Goal: Check status: Check status

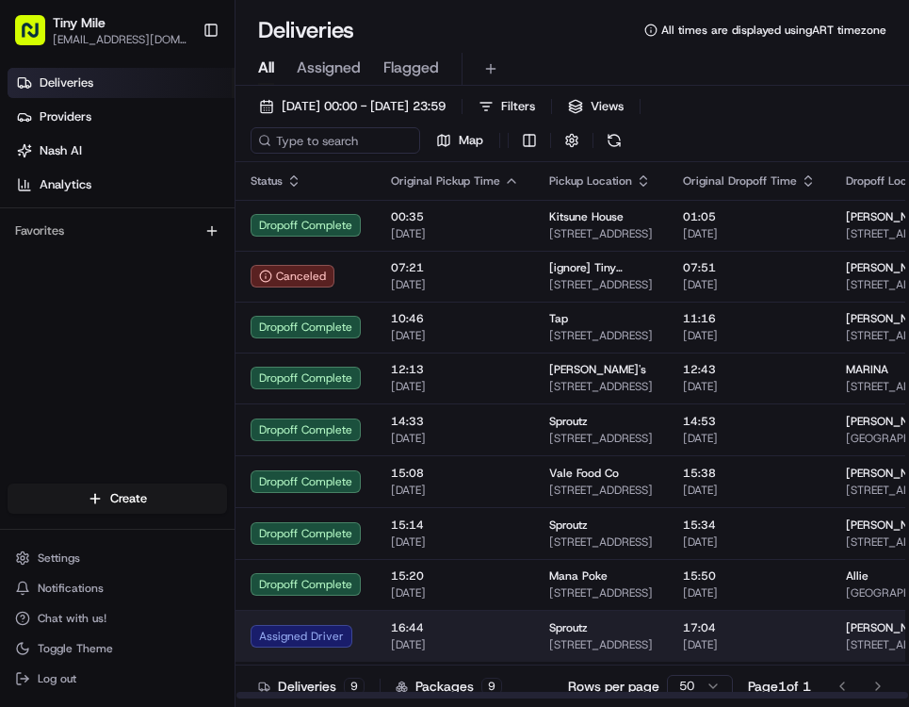
click at [473, 644] on td "16:44 21/08/2025" at bounding box center [455, 636] width 158 height 52
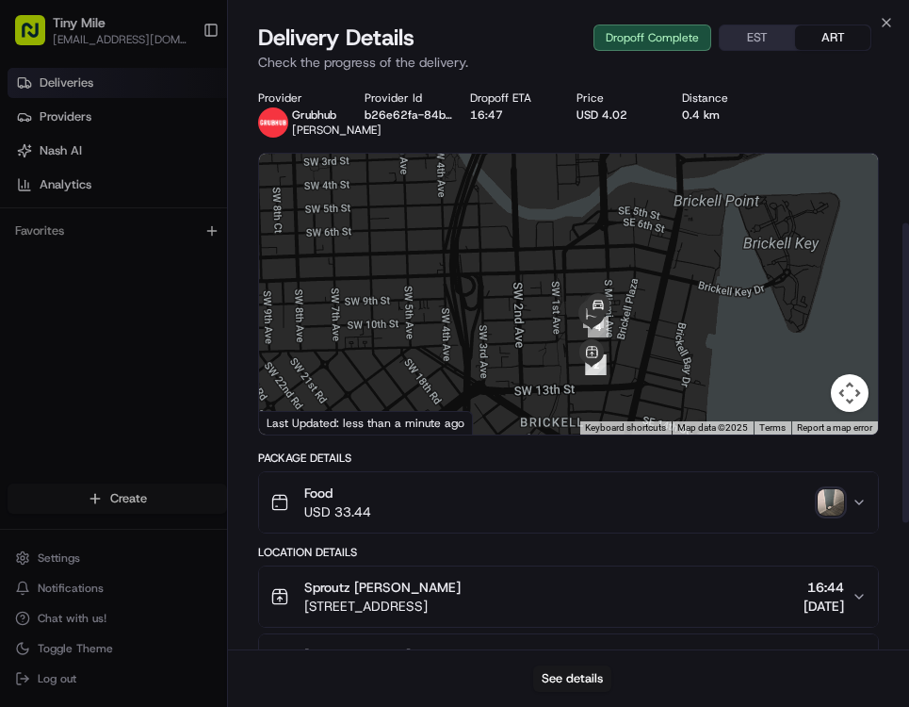
scroll to position [274, 0]
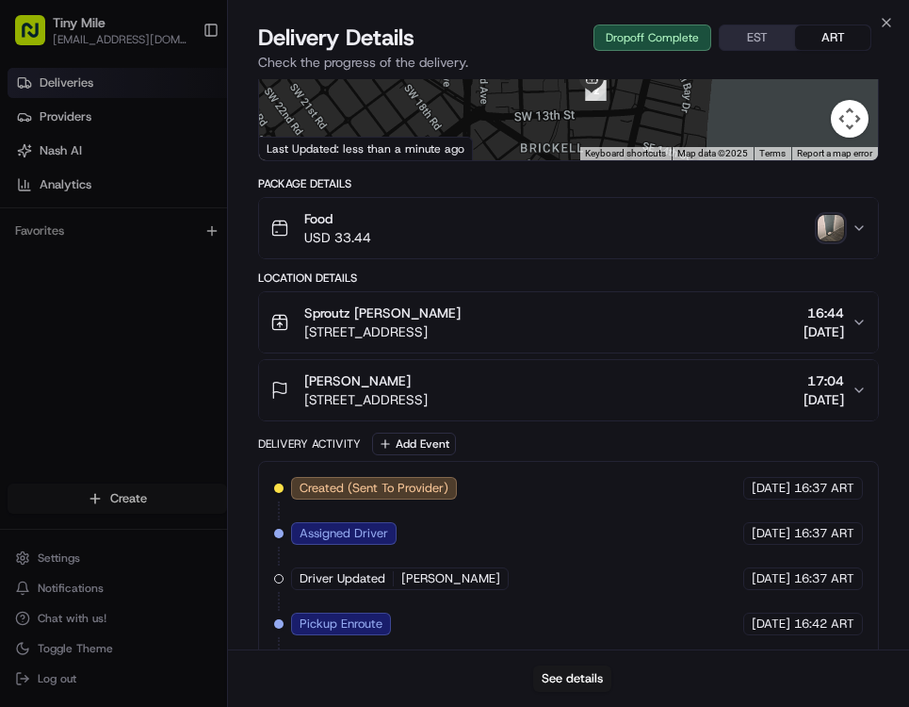
click at [827, 222] on img "button" at bounding box center [831, 228] width 26 height 26
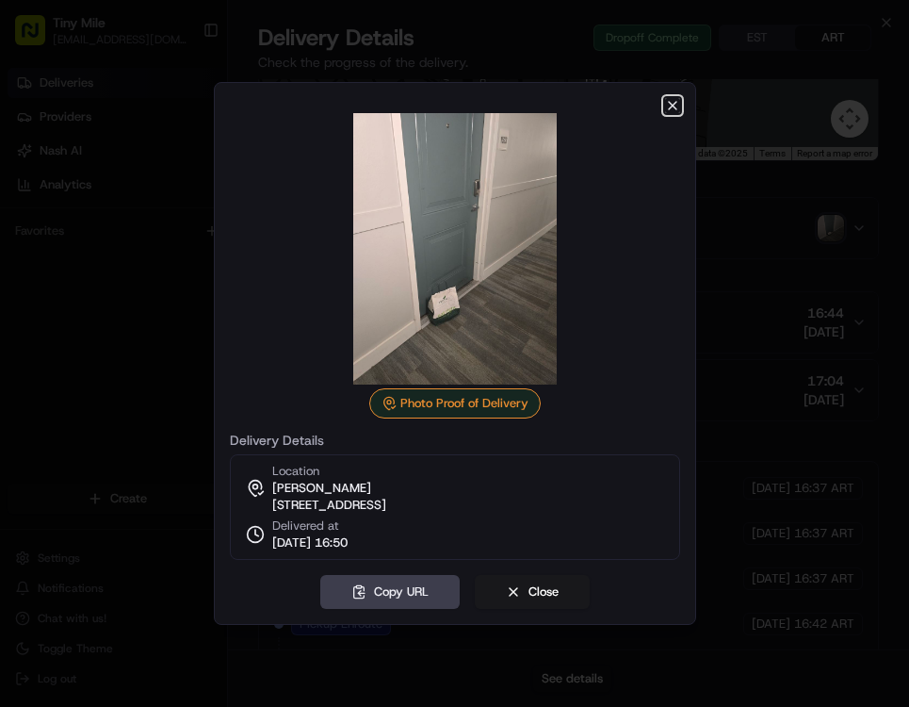
click at [675, 102] on icon "button" at bounding box center [672, 105] width 15 height 15
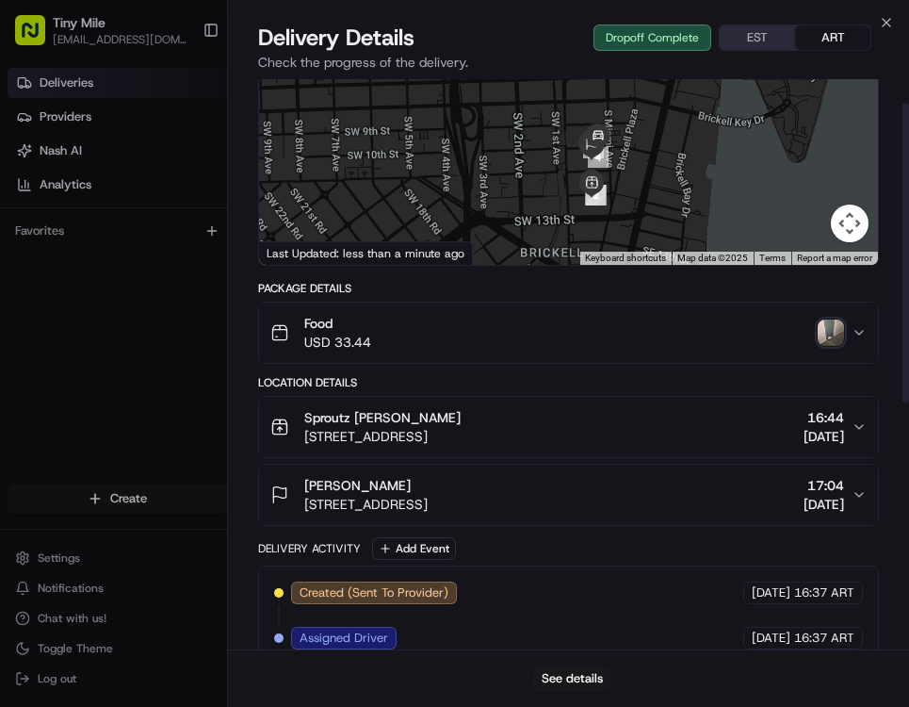
scroll to position [0, 0]
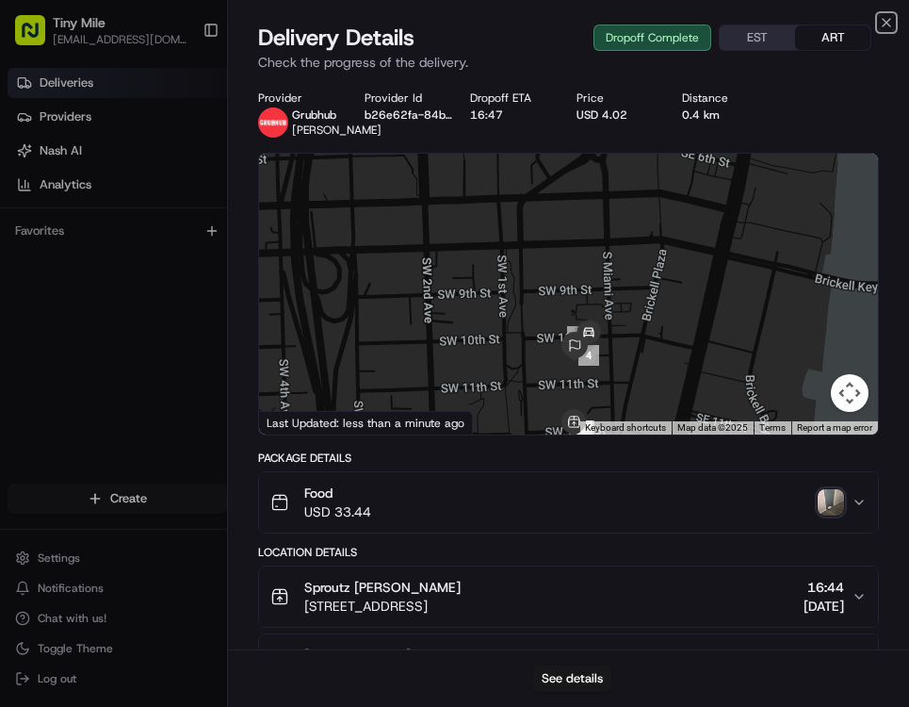
click at [879, 27] on icon "button" at bounding box center [886, 22] width 15 height 15
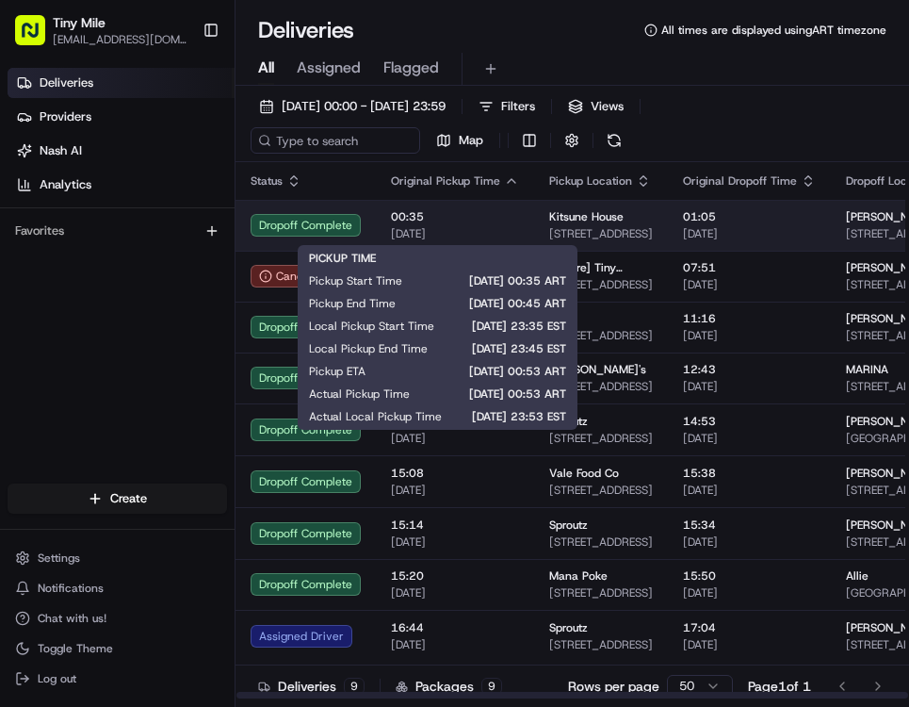
click at [449, 216] on span "00:35" at bounding box center [455, 216] width 128 height 15
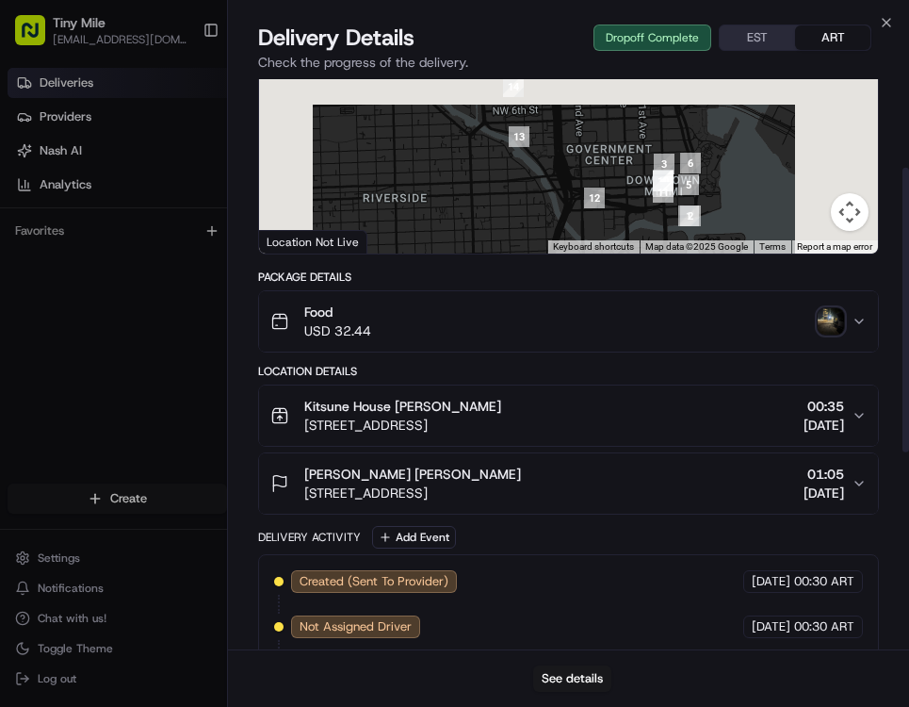
scroll to position [177, 0]
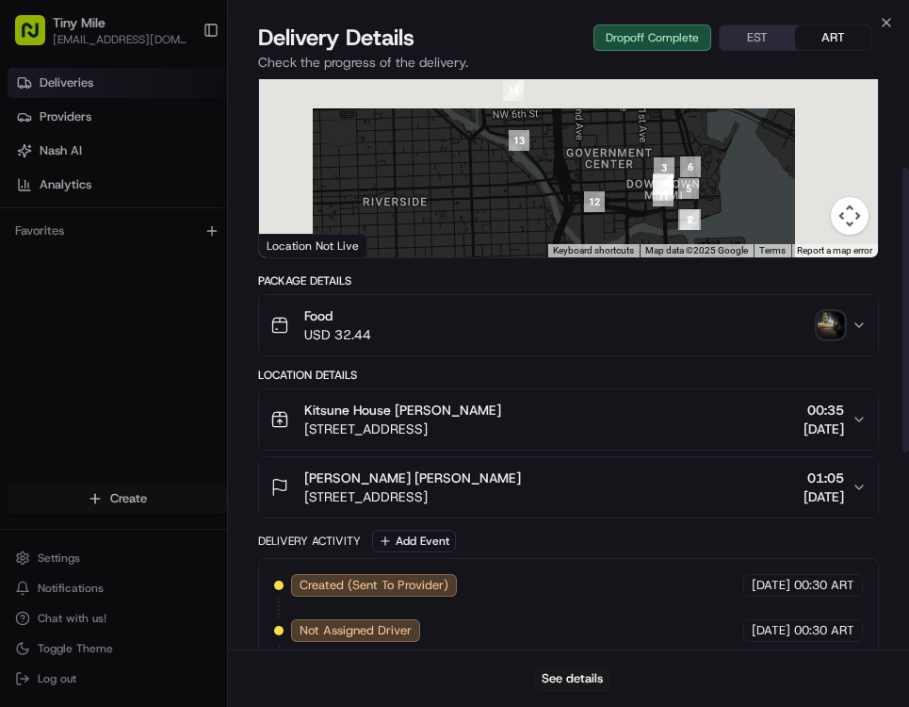
click at [831, 335] on img "button" at bounding box center [831, 325] width 26 height 26
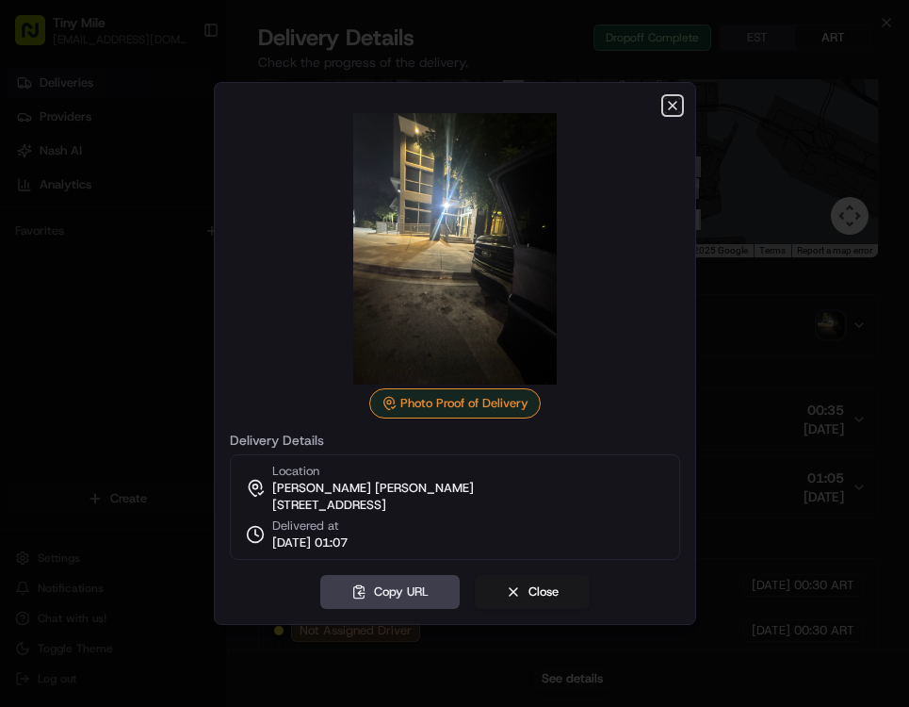
click at [670, 102] on icon "button" at bounding box center [673, 106] width 8 height 8
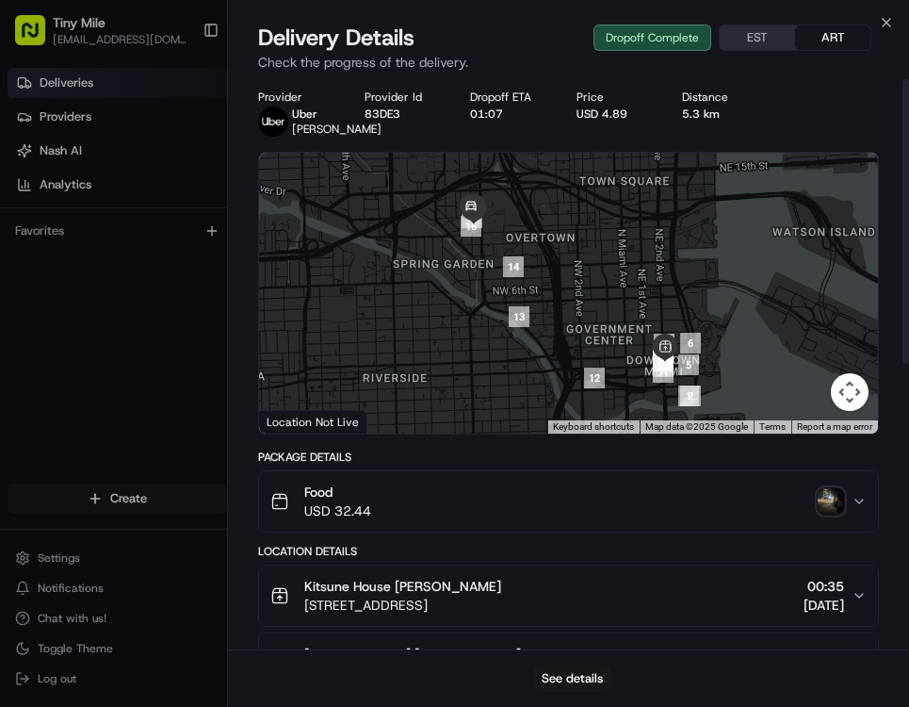
scroll to position [0, 0]
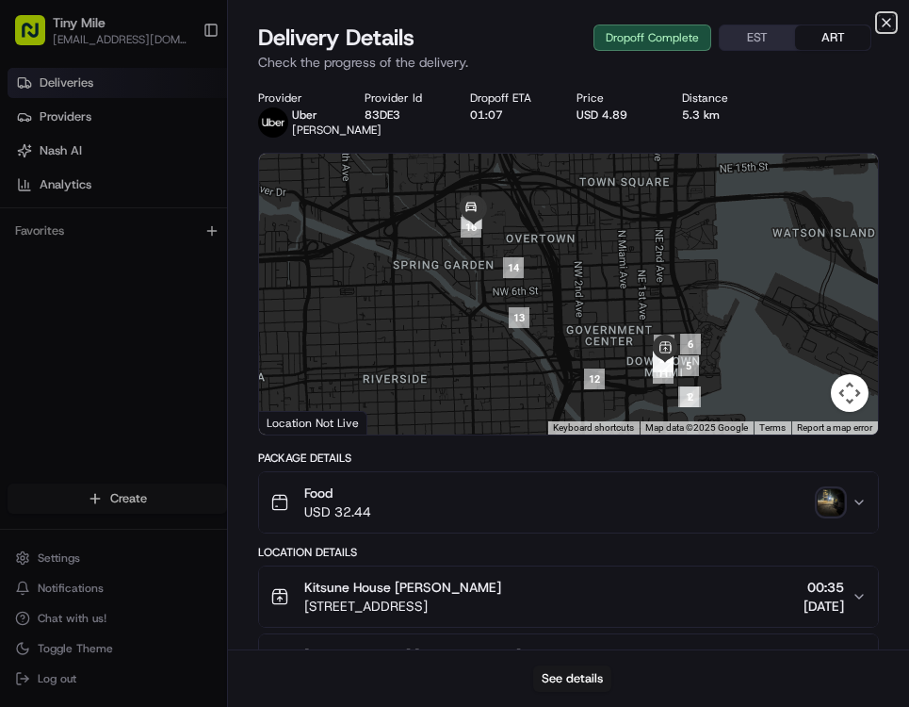
click at [886, 29] on icon "button" at bounding box center [886, 22] width 15 height 15
